Goal: Task Accomplishment & Management: Manage account settings

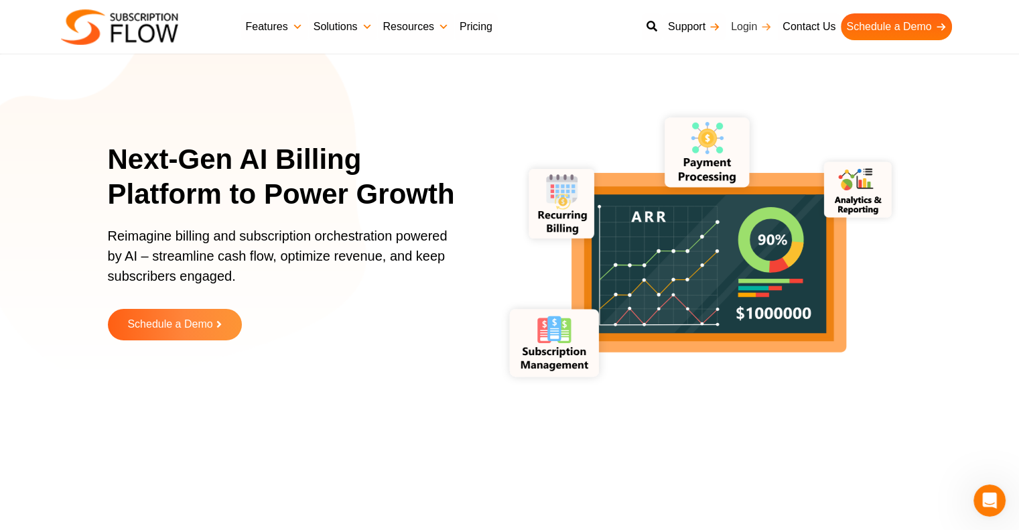
click at [757, 21] on link "Login" at bounding box center [751, 26] width 52 height 27
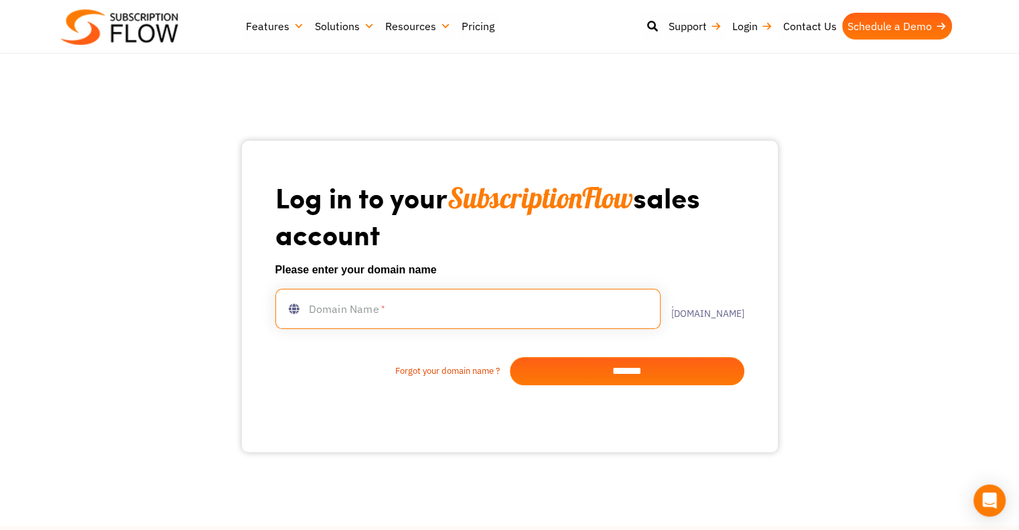
click at [446, 303] on input "text" at bounding box center [467, 309] width 385 height 40
type input "********"
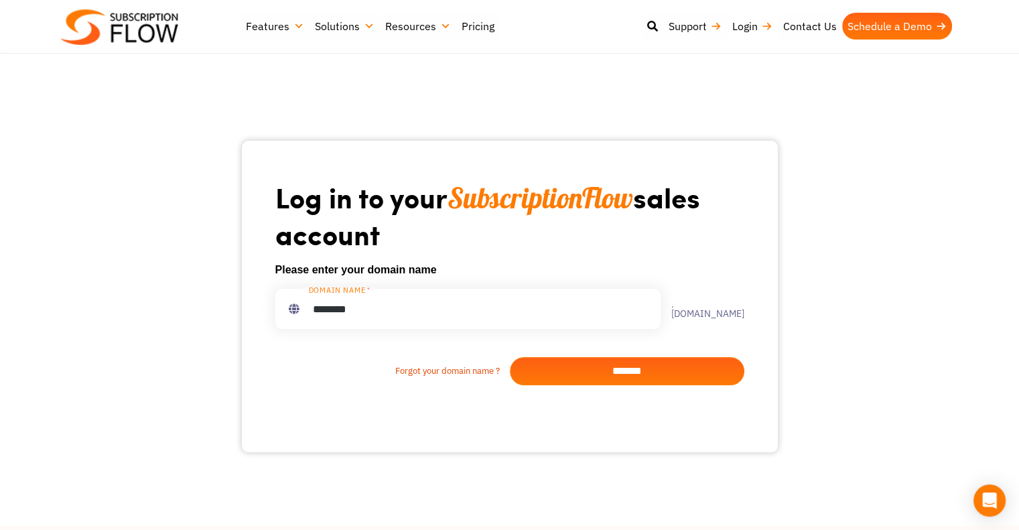
click at [633, 364] on input "*******" at bounding box center [627, 371] width 234 height 28
